Goal: Browse casually

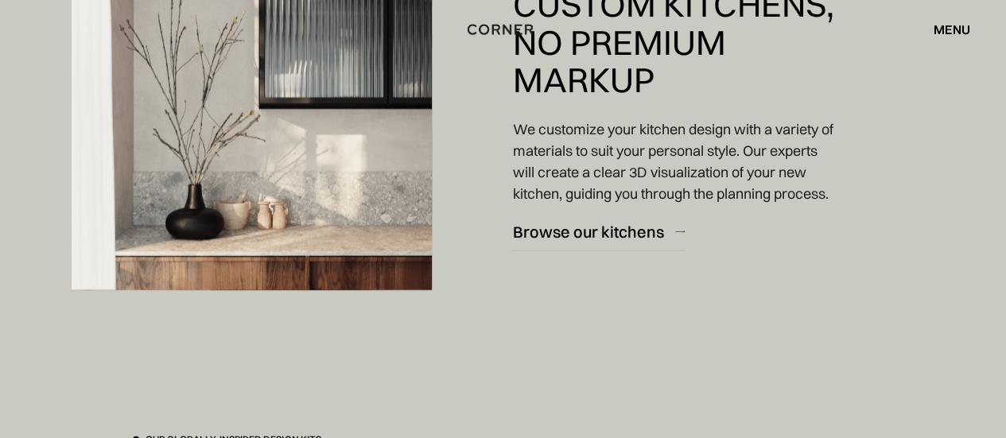
scroll to position [2004, 0]
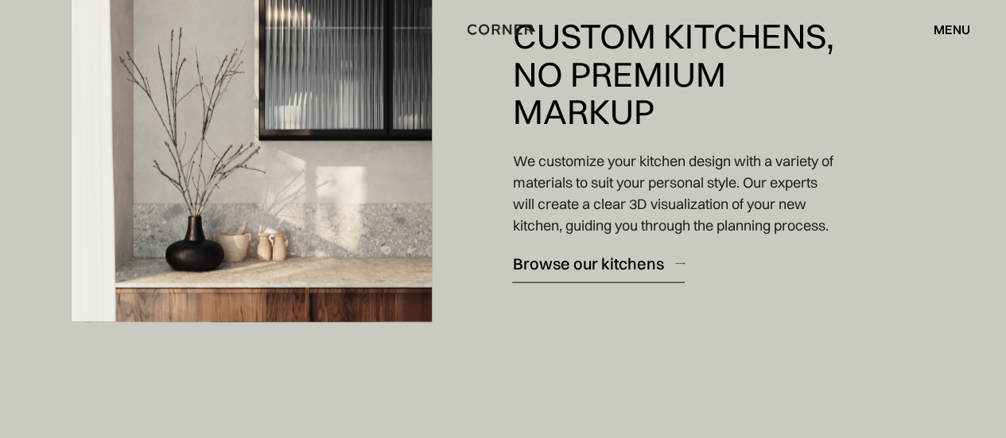
click at [574, 274] on div "Browse our kitchens" at bounding box center [587, 263] width 151 height 21
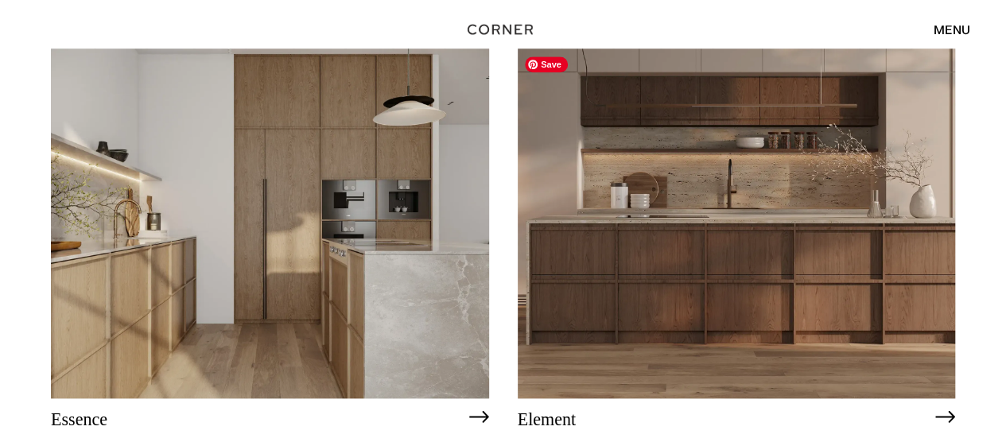
scroll to position [732, 0]
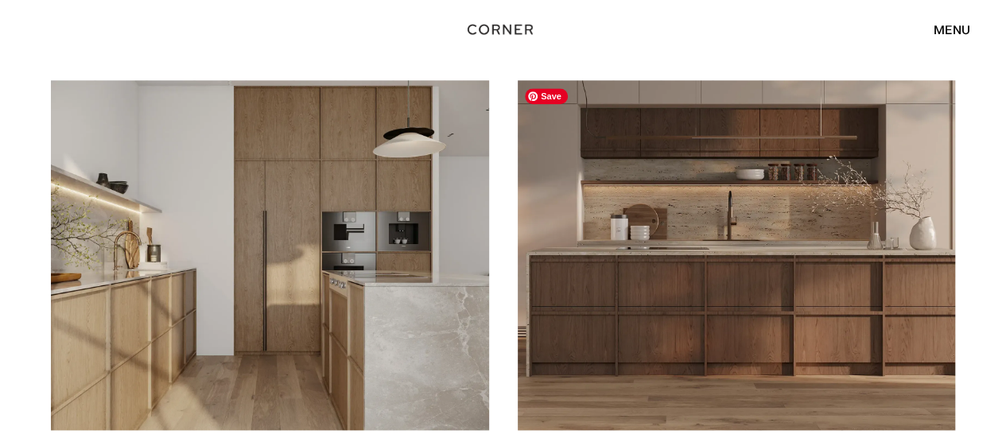
click at [782, 276] on img at bounding box center [737, 255] width 438 height 350
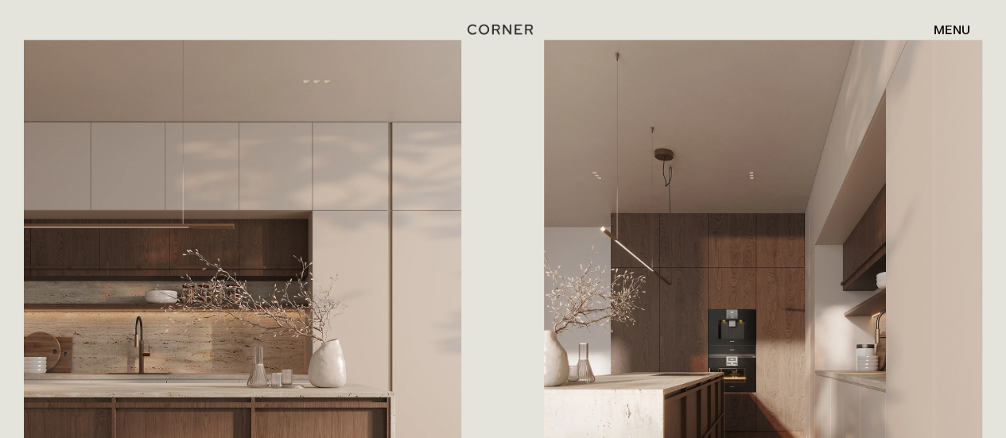
scroll to position [843, 0]
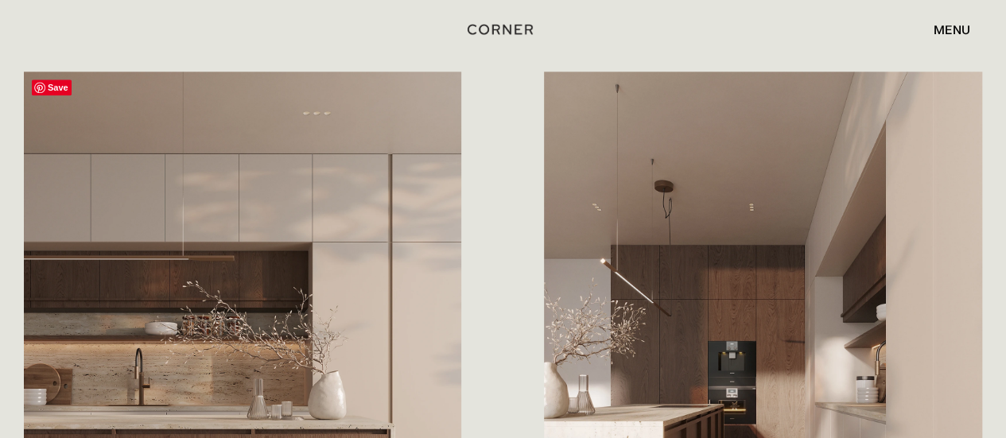
click at [61, 85] on span "Save" at bounding box center [52, 88] width 40 height 16
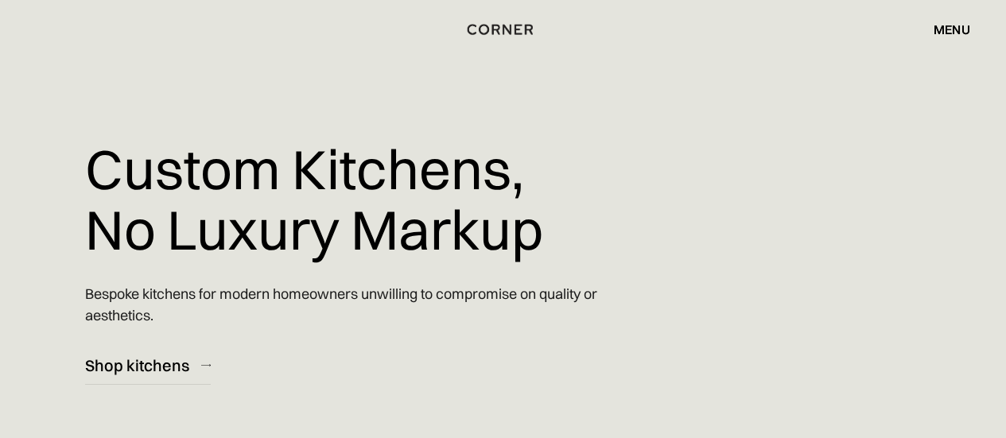
scroll to position [2004, 0]
